Goal: Task Accomplishment & Management: Complete application form

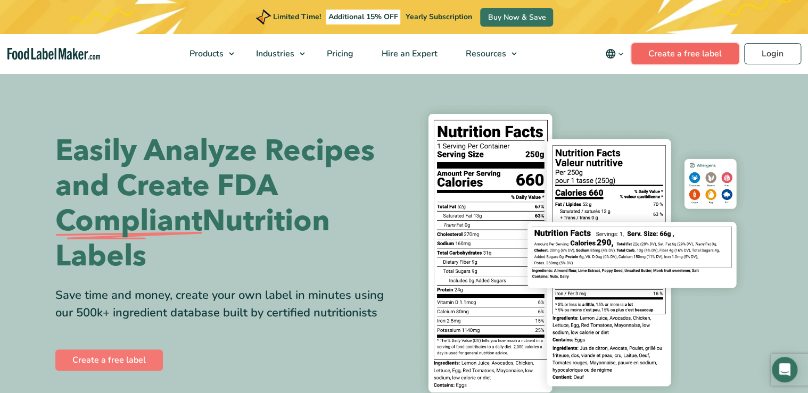
click at [666, 52] on link "Create a free label" at bounding box center [684, 53] width 107 height 21
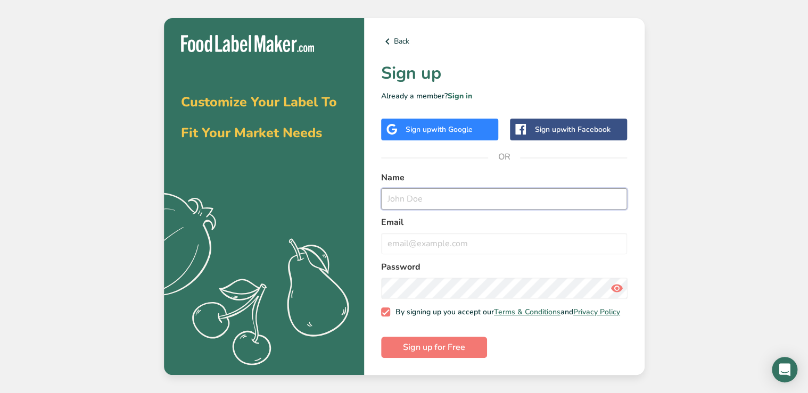
click at [419, 198] on input "text" at bounding box center [504, 198] width 246 height 21
type input "Lazette Videll Nowicki"
type input "lazette.nowicki@gmail.com"
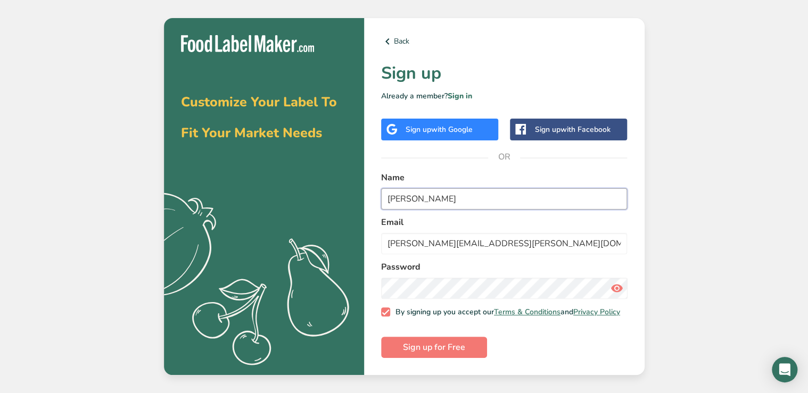
drag, startPoint x: 440, startPoint y: 194, endPoint x: 419, endPoint y: 192, distance: 22.0
click at [419, 192] on input "Lazette Videll Nowicki" at bounding box center [504, 198] width 246 height 21
type input "Lazette Nowicki"
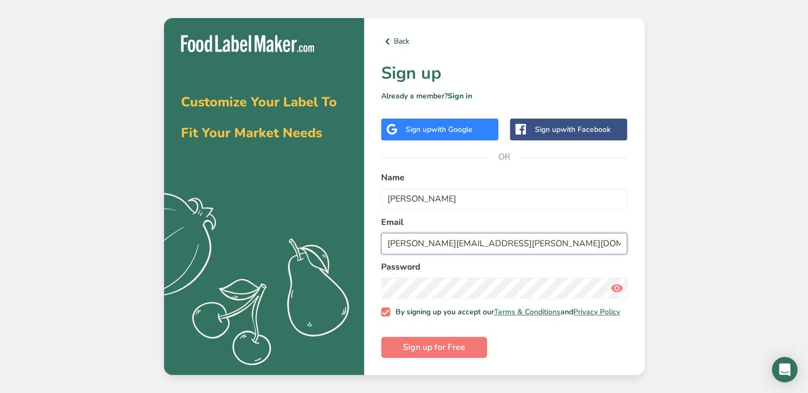
drag, startPoint x: 494, startPoint y: 242, endPoint x: 355, endPoint y: 238, distance: 138.4
click at [355, 238] on section "Customize Your Label To Fit Your Market Needs .a{fill:#f5f3ed;} Back Sign up Al…" at bounding box center [404, 196] width 480 height 357
click at [388, 236] on input "lazette.nowicki@gmail.com" at bounding box center [504, 243] width 246 height 21
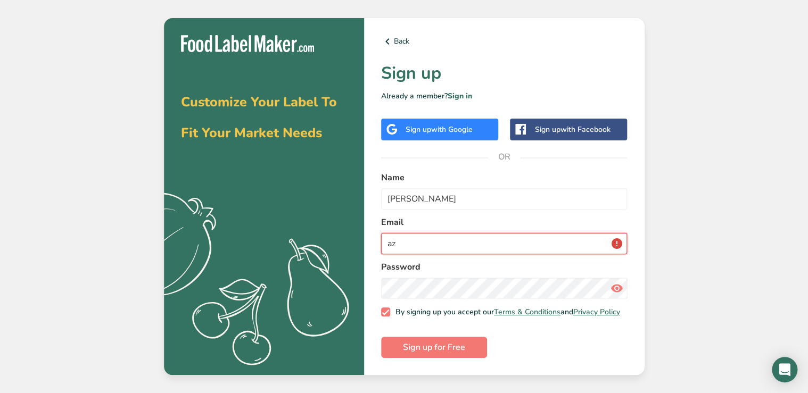
type input "a"
type input "clcnowicki@gmail.com"
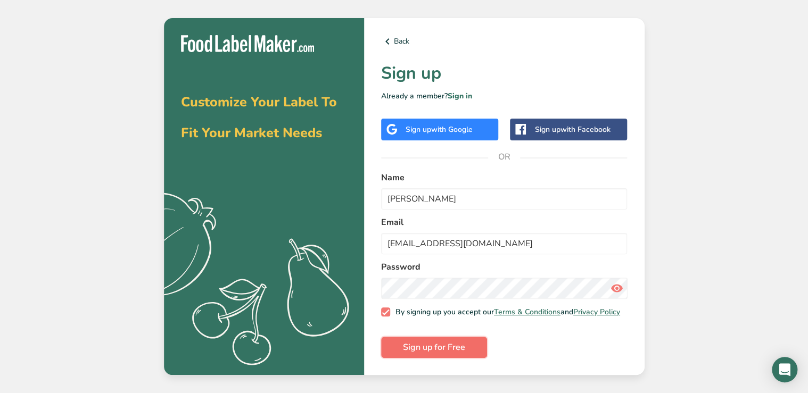
click at [428, 350] on span "Sign up for Free" at bounding box center [434, 347] width 62 height 13
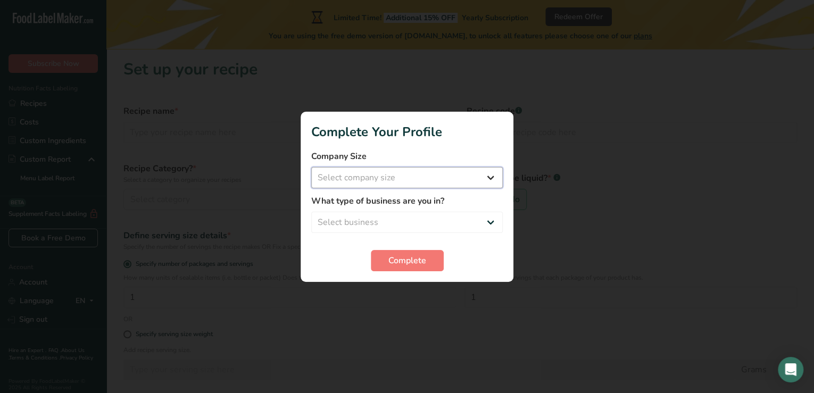
click at [489, 172] on select "Select company size Fewer than 10 Employees 10 to 50 Employees 51 to 500 Employ…" at bounding box center [407, 177] width 192 height 21
select select "1"
click at [311, 167] on select "Select company size Fewer than 10 Employees 10 to 50 Employees 51 to 500 Employ…" at bounding box center [407, 177] width 192 height 21
click at [382, 216] on select "Select business Packaged Food Manufacturer Restaurant & Cafe Bakery Meal Plans …" at bounding box center [407, 222] width 192 height 21
select select "8"
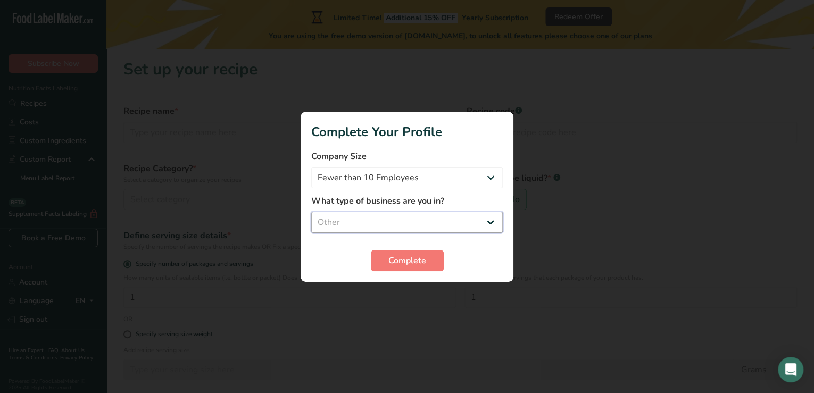
click at [311, 212] on select "Select business Packaged Food Manufacturer Restaurant & Cafe Bakery Meal Plans …" at bounding box center [407, 222] width 192 height 21
click at [408, 260] on span "Complete" at bounding box center [407, 260] width 38 height 13
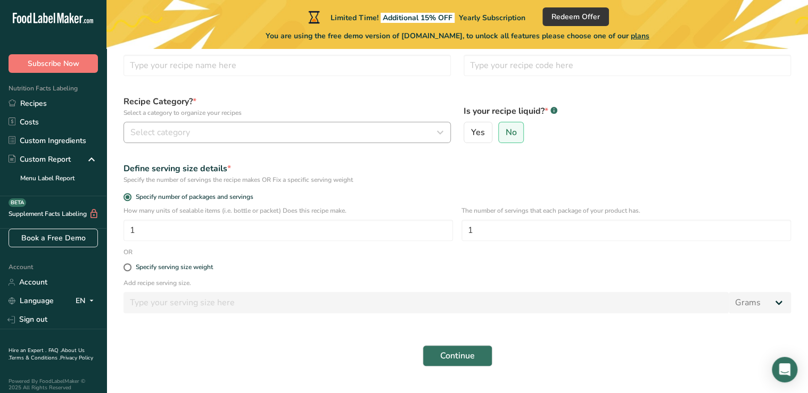
scroll to position [85, 0]
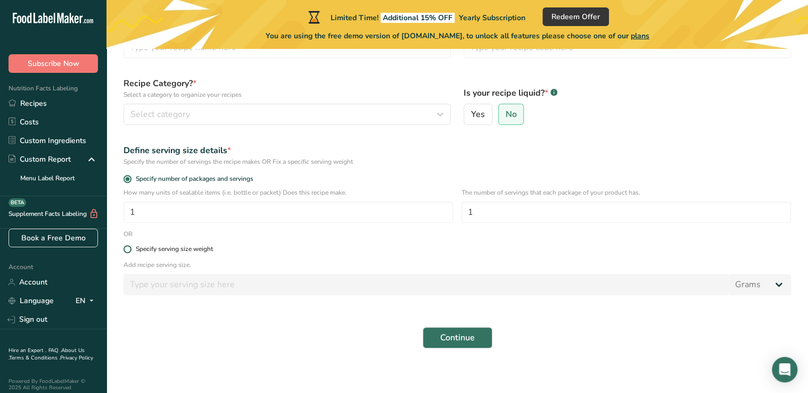
click at [126, 251] on span at bounding box center [127, 249] width 8 height 8
click at [126, 251] on input "Specify serving size weight" at bounding box center [126, 249] width 7 height 7
radio input "true"
radio input "false"
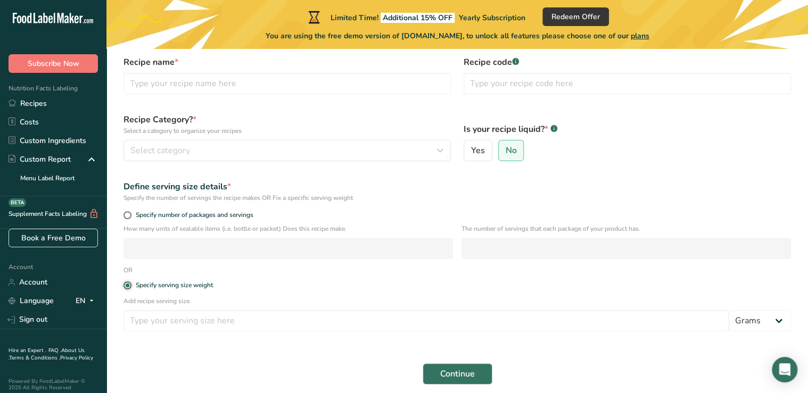
scroll to position [0, 0]
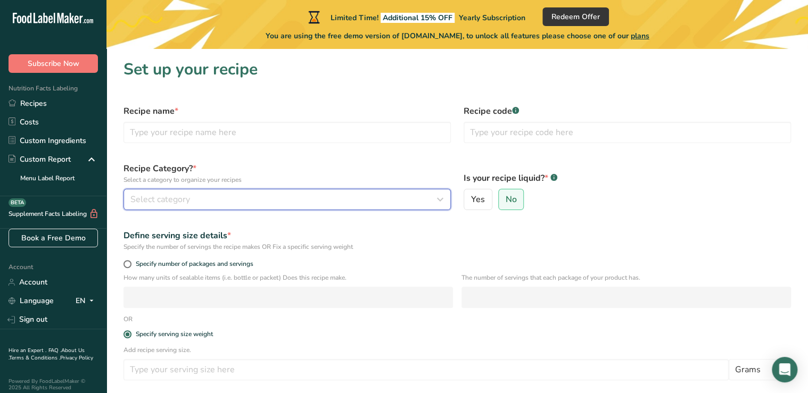
click at [287, 206] on button "Select category" at bounding box center [286, 199] width 327 height 21
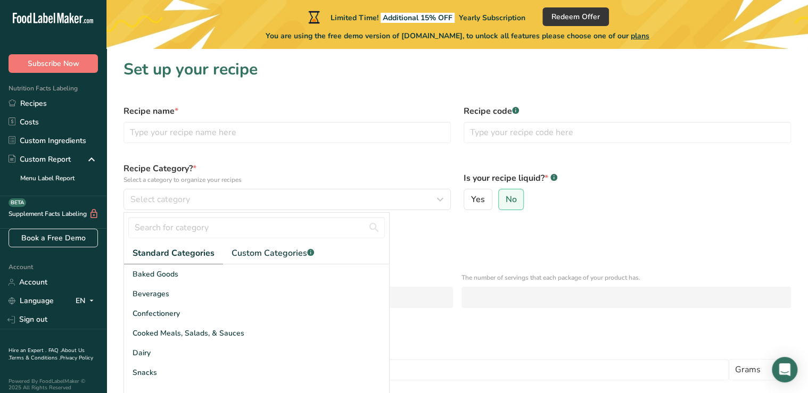
click at [189, 254] on span "Standard Categories" at bounding box center [173, 253] width 82 height 13
click at [282, 254] on span "Custom Categories .a-a{fill:#347362;}.b-a{fill:#fff;}" at bounding box center [272, 253] width 82 height 13
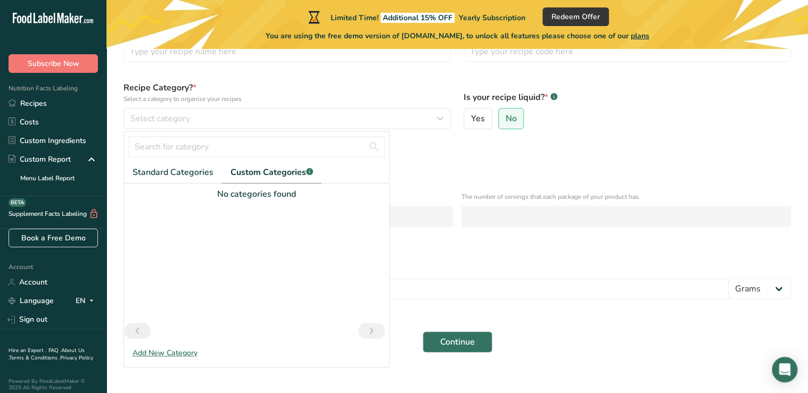
scroll to position [92, 0]
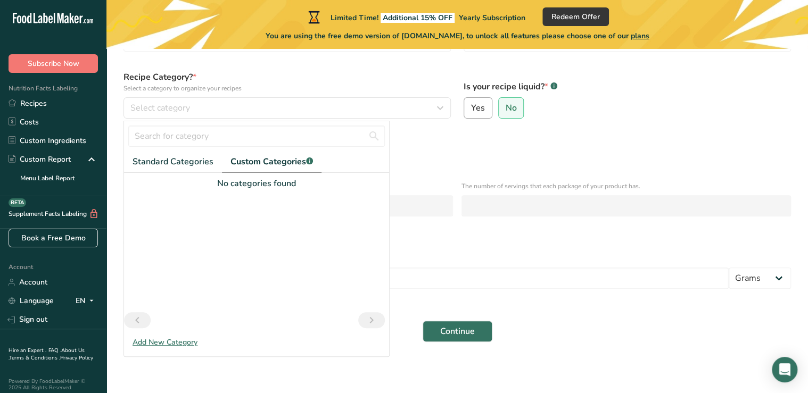
click at [470, 112] on label "Yes" at bounding box center [477, 107] width 29 height 21
click at [470, 112] on input "Yes" at bounding box center [467, 108] width 7 height 7
radio input "true"
select select "22"
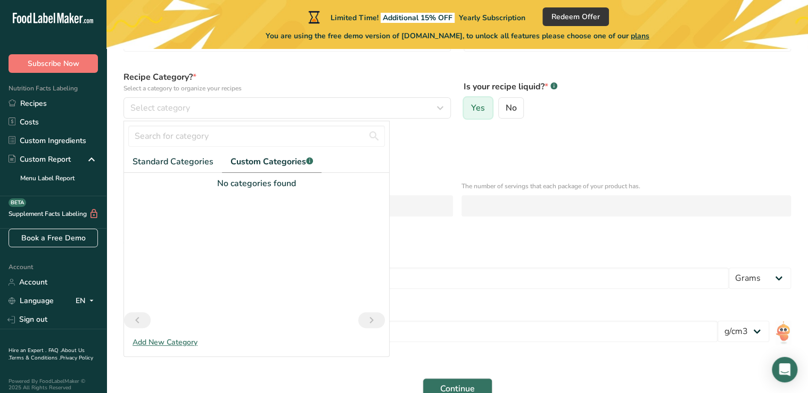
radio input "false"
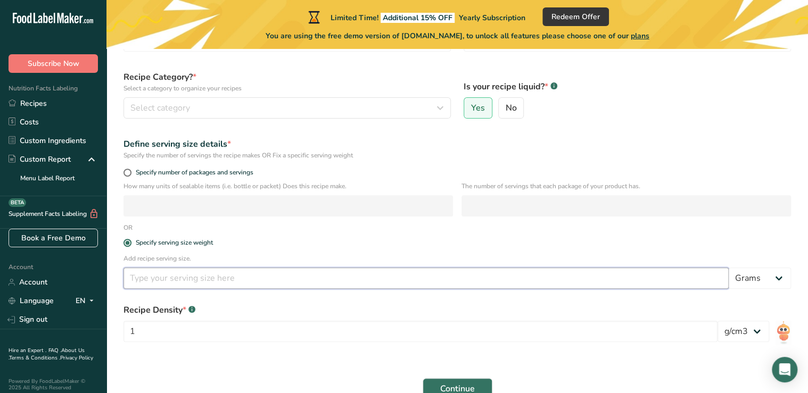
click at [189, 279] on input "number" at bounding box center [425, 278] width 605 height 21
type input "1"
click at [180, 281] on input "1" at bounding box center [425, 278] width 605 height 21
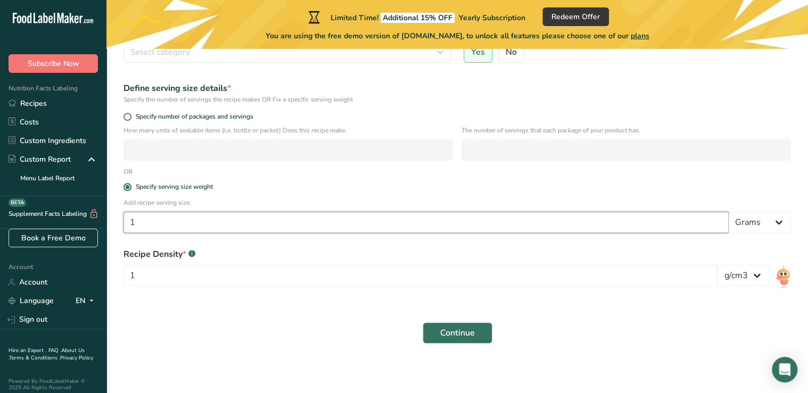
scroll to position [149, 0]
type input "1"
click at [780, 220] on select "Grams kg mg mcg lb oz l mL fl oz tbsp tsp cup qt gallon" at bounding box center [759, 220] width 62 height 21
select select "19"
click at [728, 210] on select "Grams kg mg mcg lb oz l mL fl oz tbsp tsp cup qt gallon" at bounding box center [759, 220] width 62 height 21
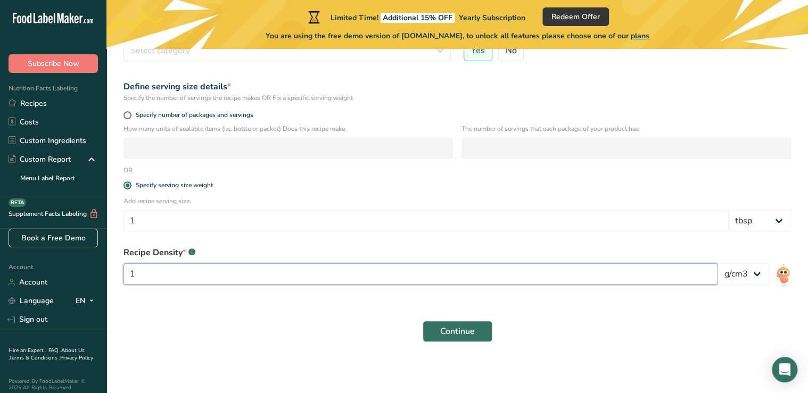
click at [375, 271] on input "1" at bounding box center [420, 273] width 594 height 21
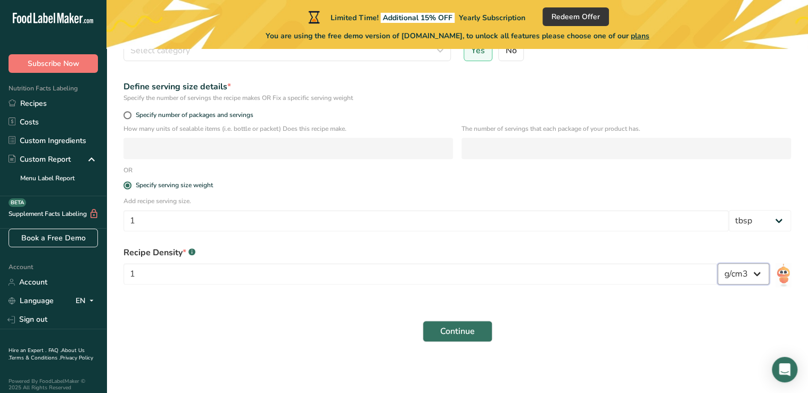
click at [756, 279] on select "lb/ft3 g/cm3" at bounding box center [743, 273] width 52 height 21
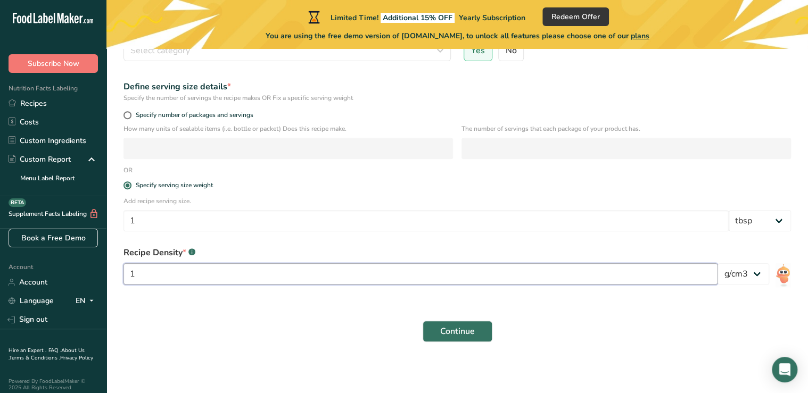
click at [167, 279] on input "1" at bounding box center [420, 273] width 594 height 21
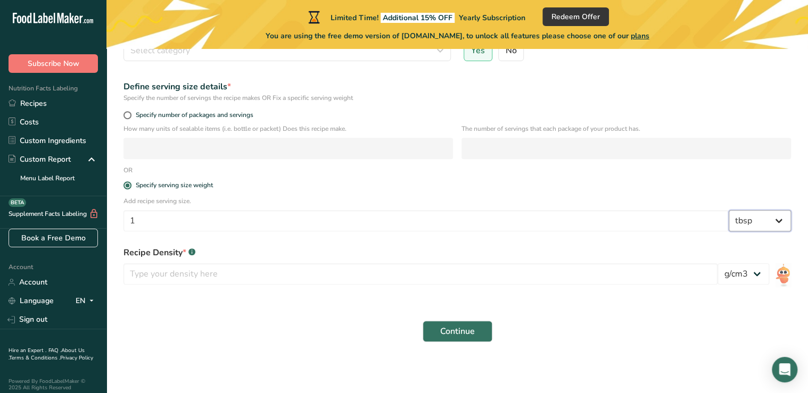
click at [783, 218] on select "Grams kg mg mcg lb oz l mL fl oz tbsp tsp cup qt gallon" at bounding box center [759, 220] width 62 height 21
click at [459, 328] on span "Continue" at bounding box center [457, 331] width 35 height 13
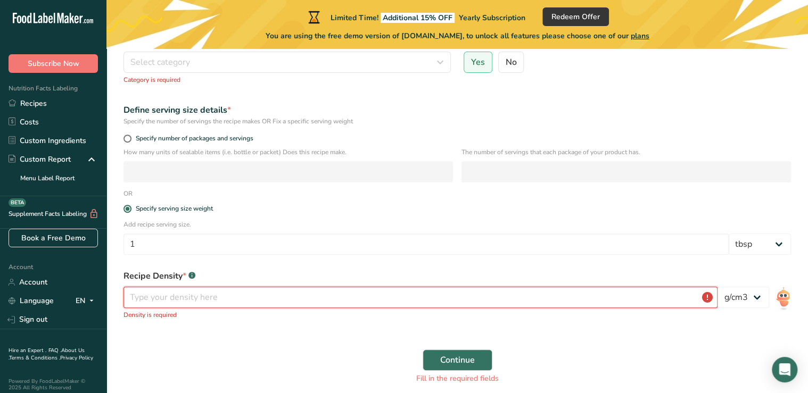
click at [268, 294] on input "number" at bounding box center [420, 297] width 594 height 21
click at [755, 294] on select "lb/ft3 g/cm3" at bounding box center [743, 297] width 52 height 21
click at [653, 300] on input "number" at bounding box center [420, 297] width 594 height 21
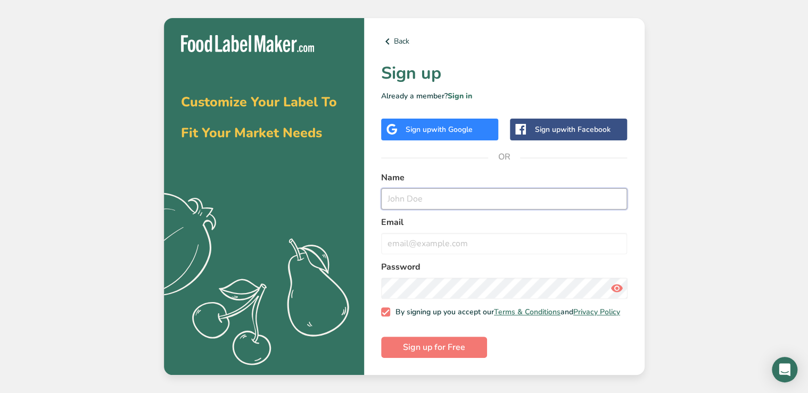
click at [412, 193] on input "text" at bounding box center [504, 198] width 246 height 21
type input "Lazette Videll Nowicki"
type input "clcnowicki@gmail.com"
drag, startPoint x: 444, startPoint y: 194, endPoint x: 415, endPoint y: 194, distance: 28.7
click at [415, 194] on input "Lazette Videll Nowicki" at bounding box center [504, 198] width 246 height 21
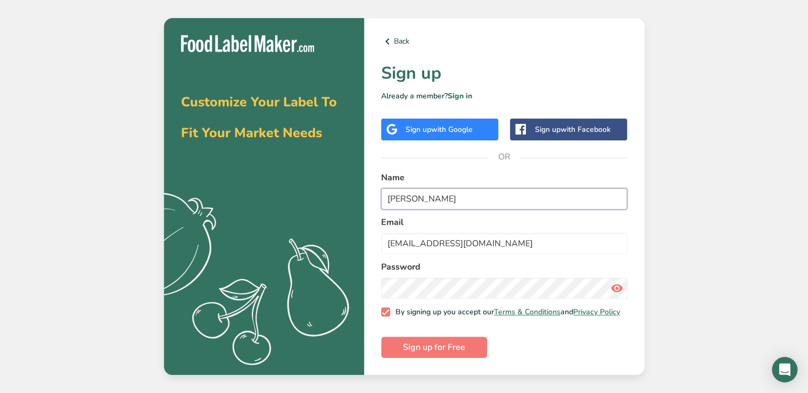
type input "Lazette Nowicki"
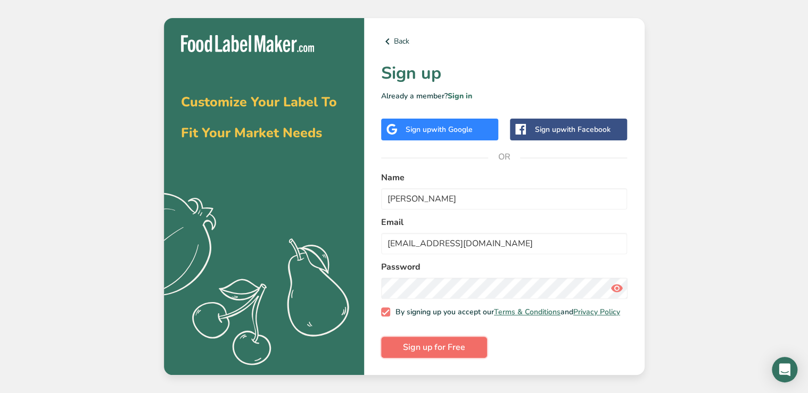
click at [444, 354] on span "Sign up for Free" at bounding box center [434, 347] width 62 height 13
click at [630, 335] on div "Back Sign up Already a member? Sign in Sign up with Google Sign up with Faceboo…" at bounding box center [504, 196] width 280 height 357
click at [462, 94] on link "Sign in" at bounding box center [459, 96] width 24 height 10
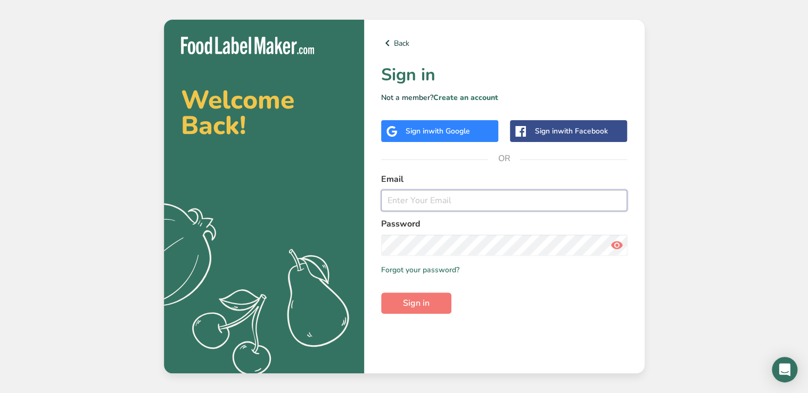
type input "clcnowicki@gmail.com"
click at [410, 302] on span "Sign in" at bounding box center [416, 303] width 27 height 13
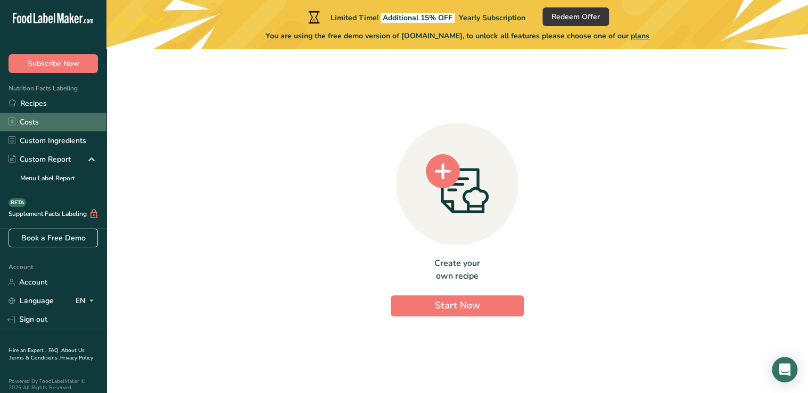
click at [28, 117] on link "Costs" at bounding box center [53, 122] width 106 height 19
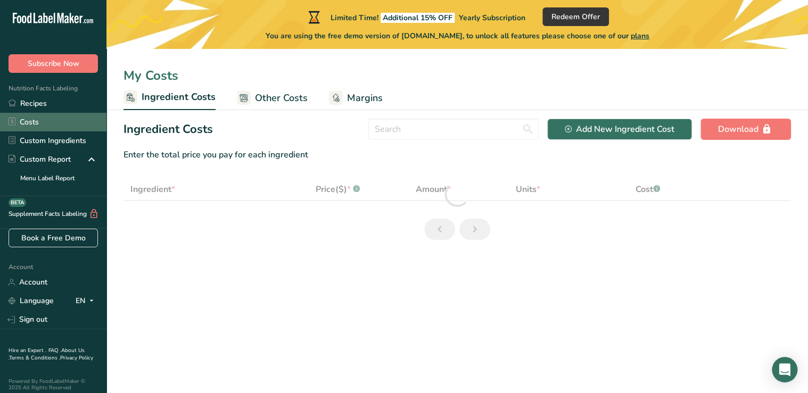
select select "1"
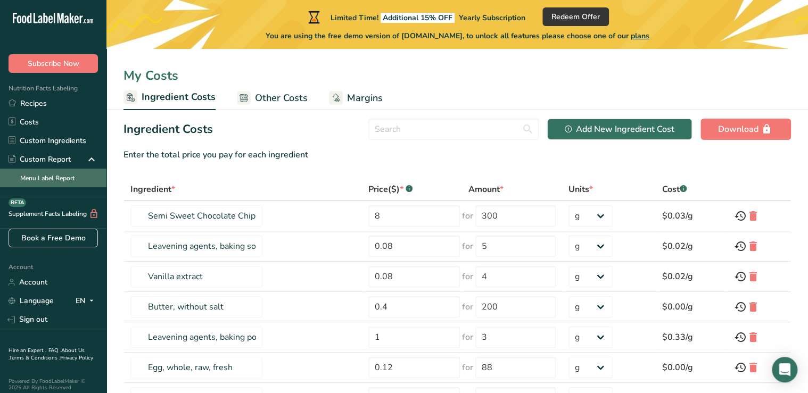
click at [41, 172] on link "Menu Label Report" at bounding box center [53, 178] width 106 height 19
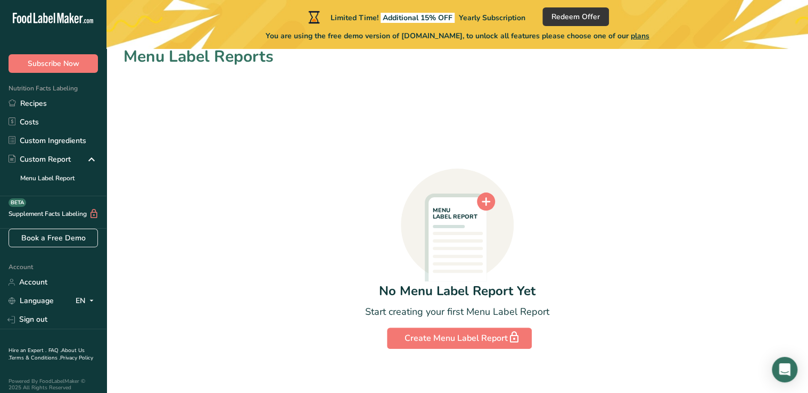
scroll to position [19, 0]
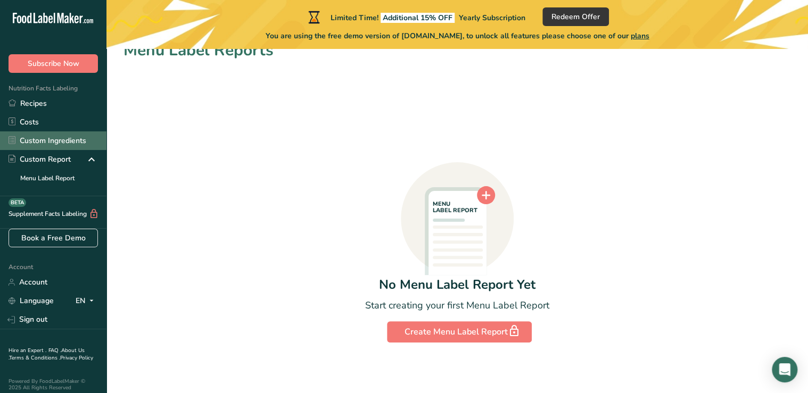
click at [53, 138] on link "Custom Ingredients" at bounding box center [53, 140] width 106 height 19
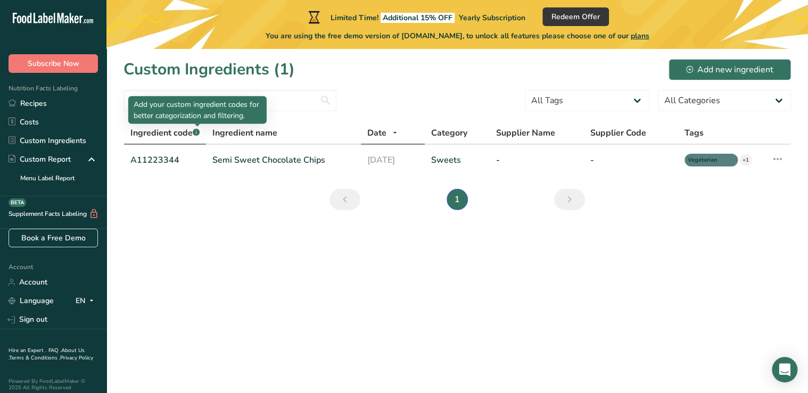
click at [197, 132] on rect at bounding box center [196, 132] width 7 height 7
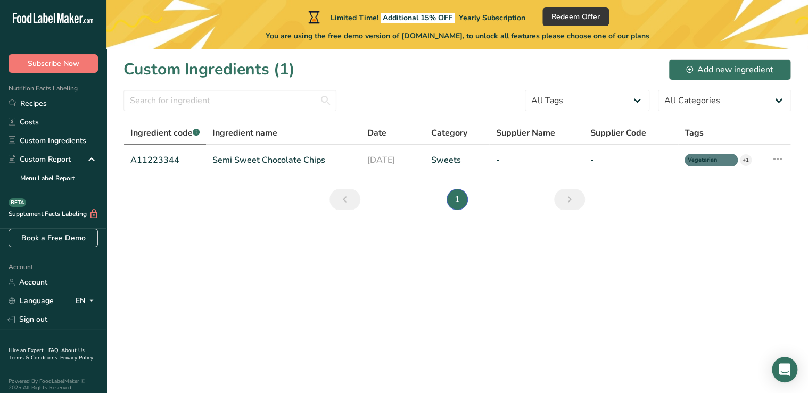
scroll to position [13, 0]
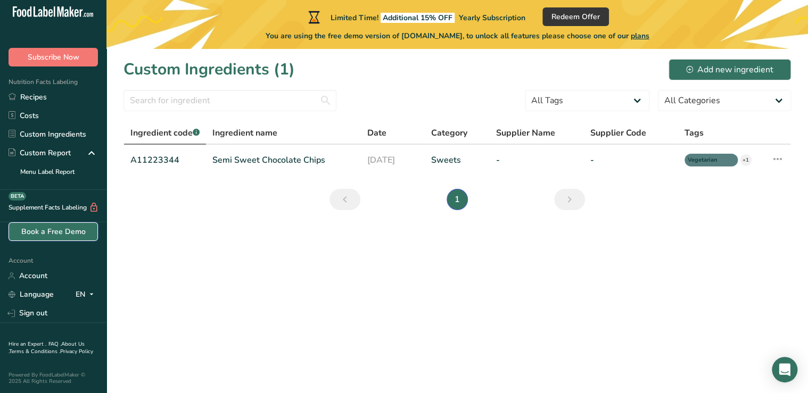
click at [52, 222] on link "Book a Free Demo" at bounding box center [53, 231] width 89 height 19
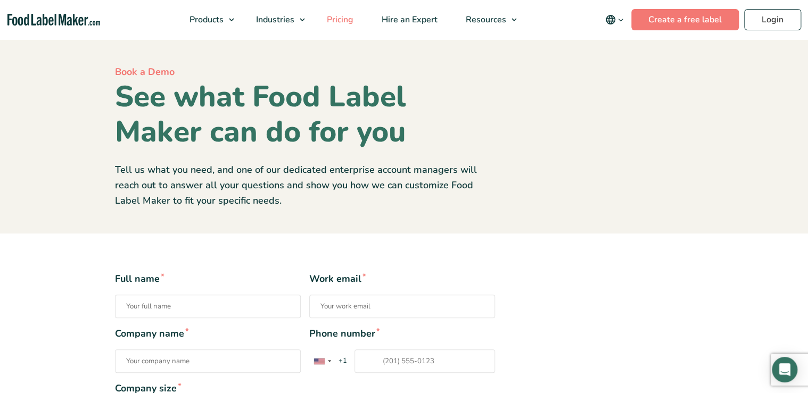
click at [336, 16] on span "Pricing" at bounding box center [338, 20] width 31 height 12
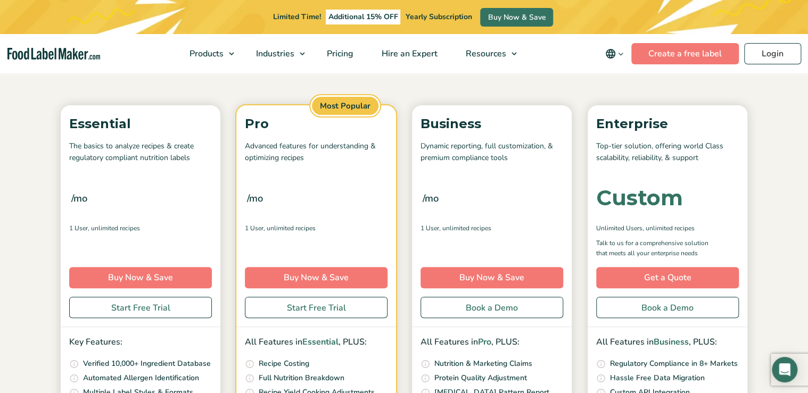
scroll to position [128, 0]
